Goal: Navigation & Orientation: Find specific page/section

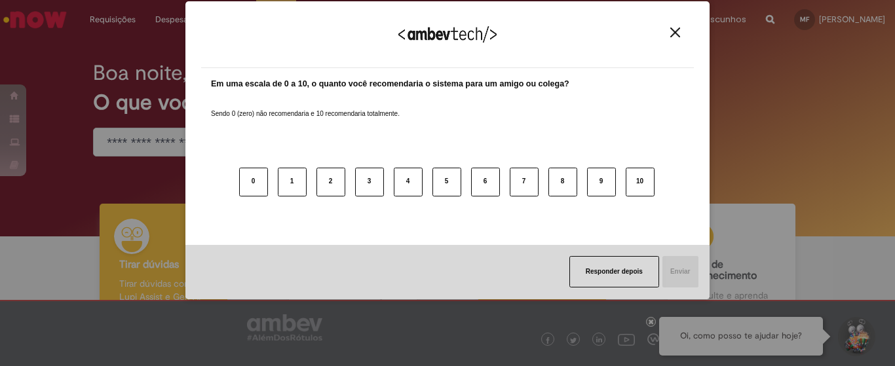
click at [536, 249] on div "Responder depois Enviar" at bounding box center [447, 272] width 524 height 54
click at [673, 30] on img "Close" at bounding box center [675, 33] width 10 height 10
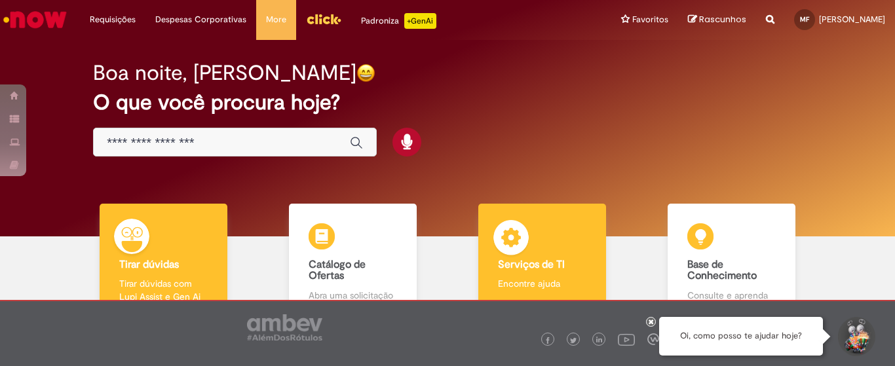
click at [516, 221] on img at bounding box center [510, 239] width 39 height 39
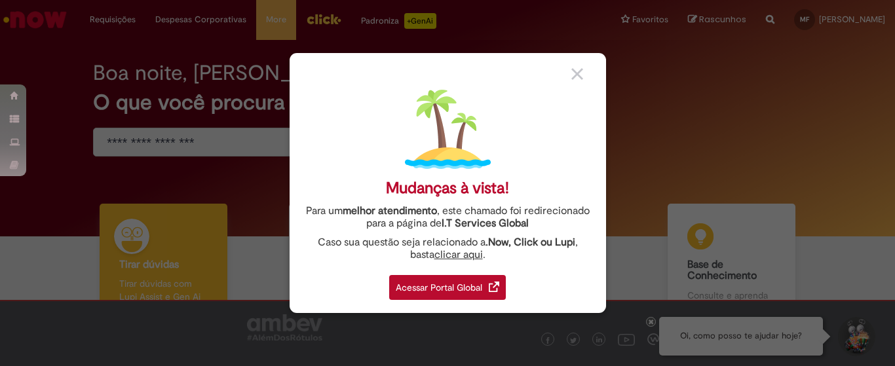
click at [427, 295] on div "Acessar Portal Global" at bounding box center [447, 287] width 117 height 25
